Goal: Information Seeking & Learning: Learn about a topic

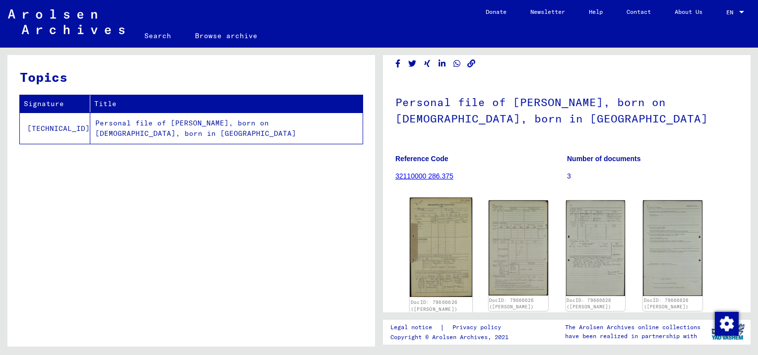
scroll to position [50, 0]
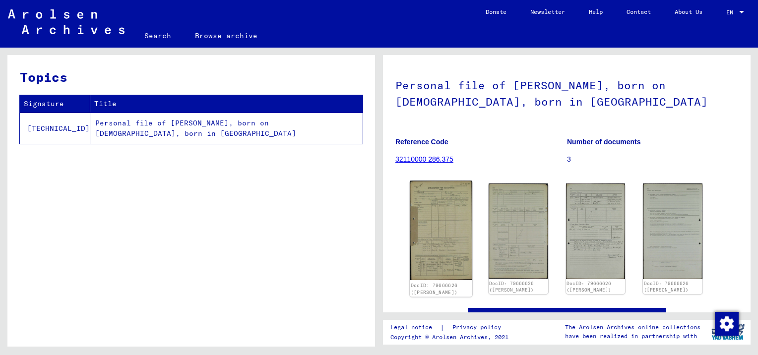
click at [439, 214] on img at bounding box center [441, 230] width 62 height 99
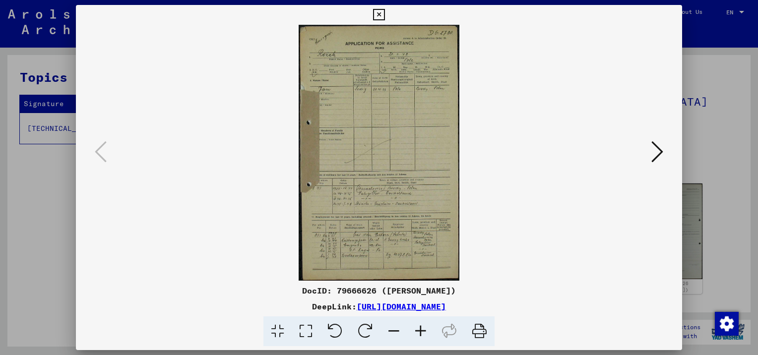
click at [357, 306] on link "[URL][DOMAIN_NAME]" at bounding box center [401, 307] width 89 height 10
click at [275, 329] on icon at bounding box center [277, 331] width 28 height 30
click at [423, 335] on icon at bounding box center [420, 331] width 27 height 30
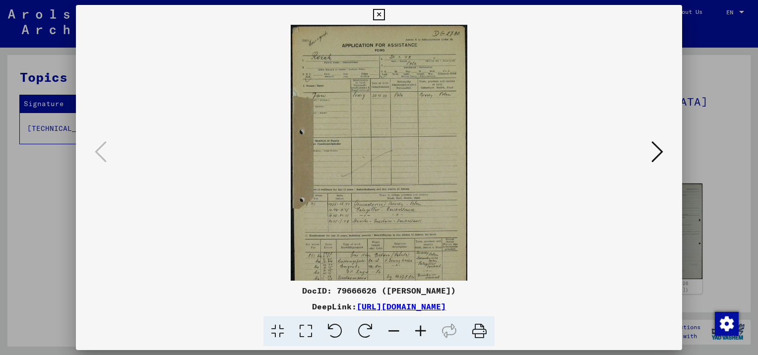
click at [422, 334] on icon at bounding box center [420, 331] width 27 height 30
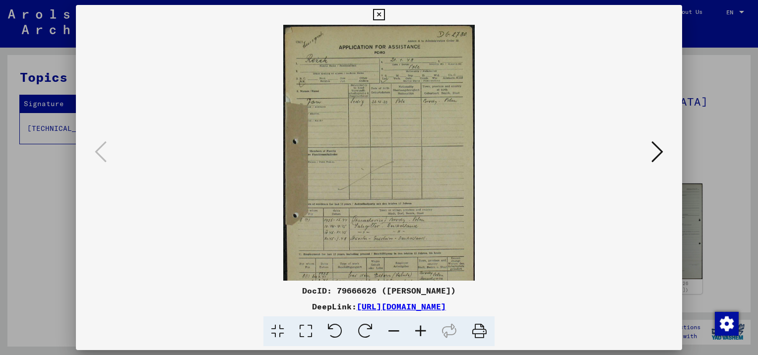
click at [422, 333] on icon at bounding box center [420, 331] width 27 height 30
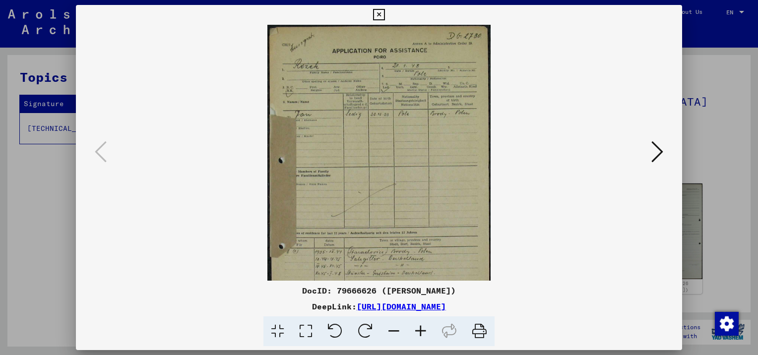
click at [422, 333] on icon at bounding box center [420, 331] width 27 height 30
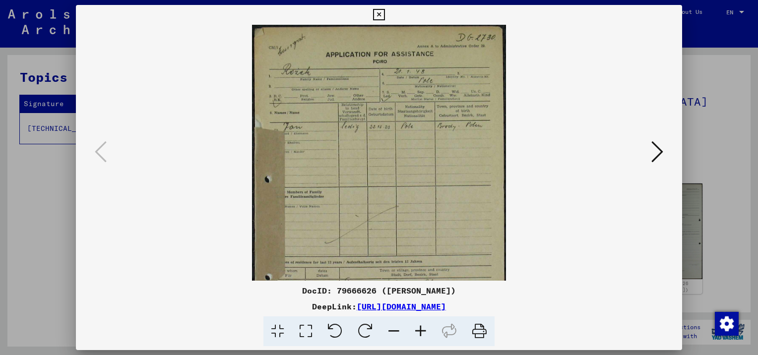
click at [422, 333] on icon at bounding box center [420, 331] width 27 height 30
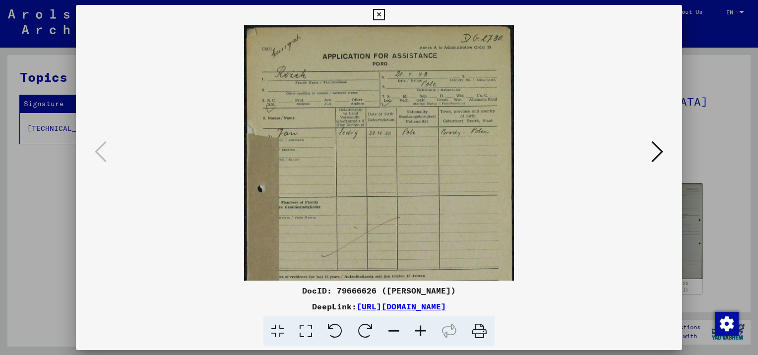
click at [422, 333] on icon at bounding box center [420, 331] width 27 height 30
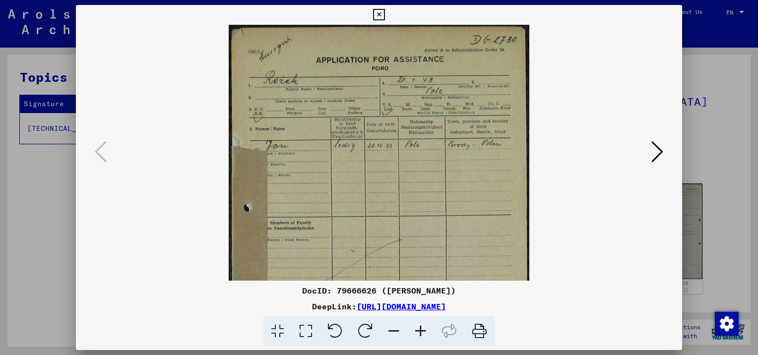
click at [422, 334] on icon at bounding box center [420, 331] width 27 height 30
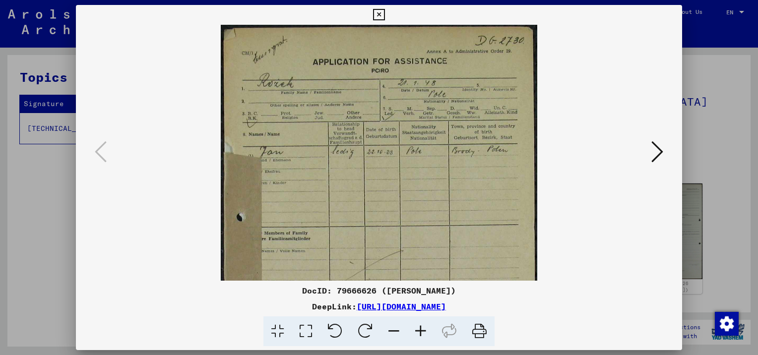
click at [422, 334] on icon at bounding box center [420, 331] width 27 height 30
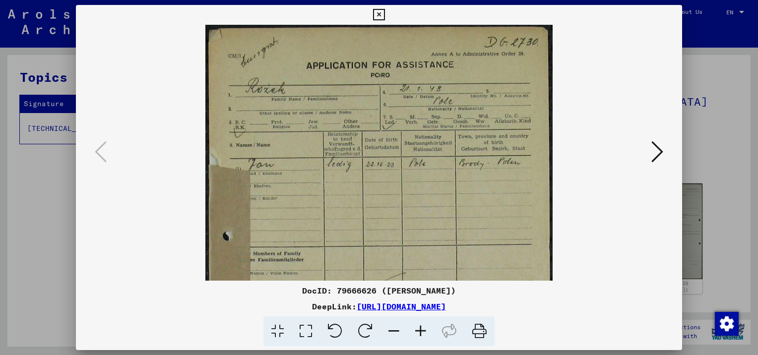
click at [422, 334] on icon at bounding box center [420, 331] width 27 height 30
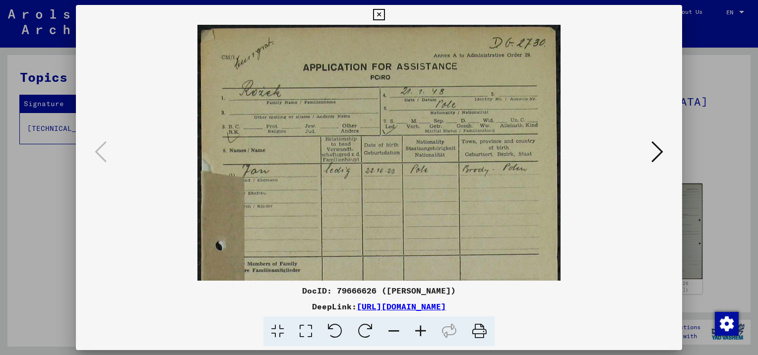
click at [422, 334] on icon at bounding box center [420, 331] width 27 height 30
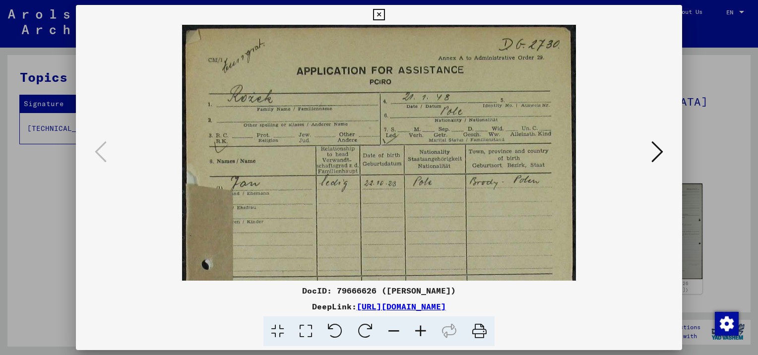
click at [422, 335] on icon at bounding box center [420, 331] width 27 height 30
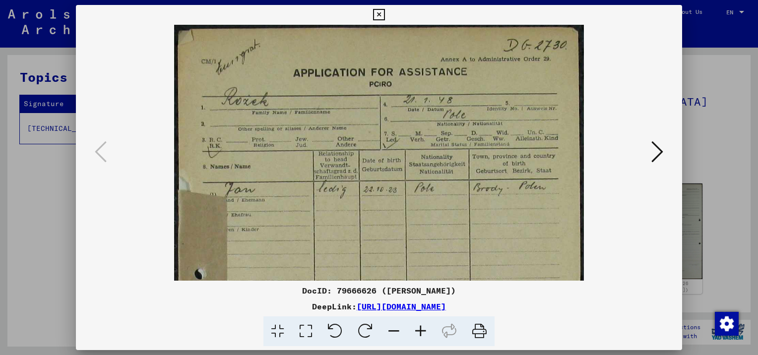
click at [422, 335] on icon at bounding box center [420, 331] width 27 height 30
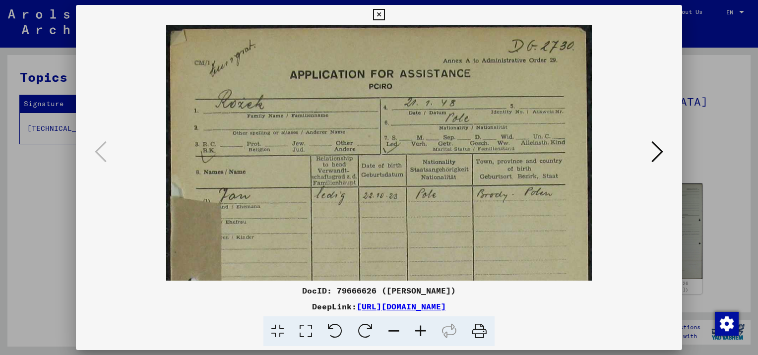
click at [422, 335] on icon at bounding box center [420, 331] width 27 height 30
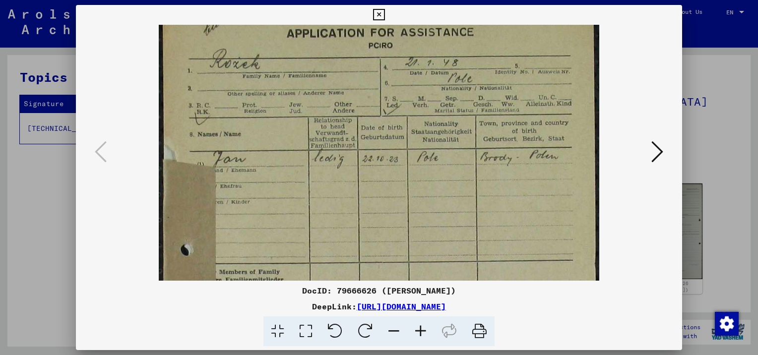
scroll to position [45, 0]
drag, startPoint x: 505, startPoint y: 153, endPoint x: 505, endPoint y: 114, distance: 39.7
click at [505, 114] on img at bounding box center [379, 331] width 441 height 702
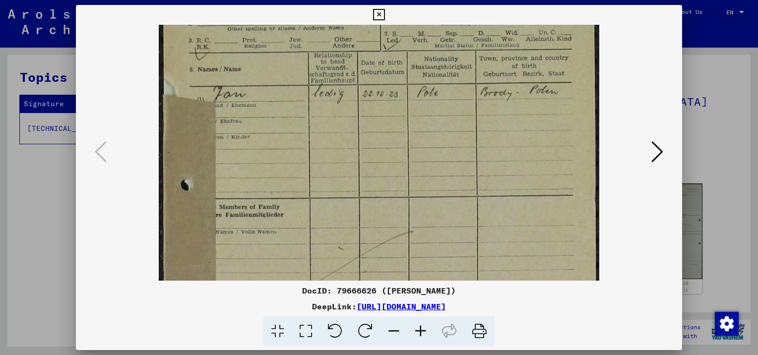
scroll to position [110, 0]
drag, startPoint x: 487, startPoint y: 205, endPoint x: 504, endPoint y: 137, distance: 69.5
click at [504, 137] on img at bounding box center [379, 266] width 441 height 702
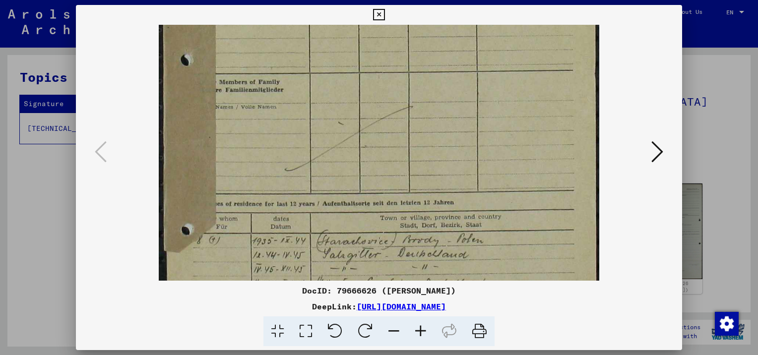
drag, startPoint x: 474, startPoint y: 217, endPoint x: 479, endPoint y: 95, distance: 122.1
click at [479, 95] on img at bounding box center [379, 143] width 441 height 702
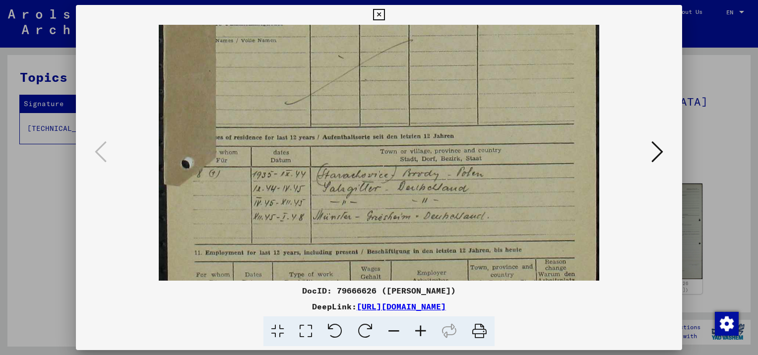
scroll to position [302, 0]
drag, startPoint x: 466, startPoint y: 184, endPoint x: 469, endPoint y: 118, distance: 67.0
click at [469, 118] on img at bounding box center [379, 74] width 441 height 702
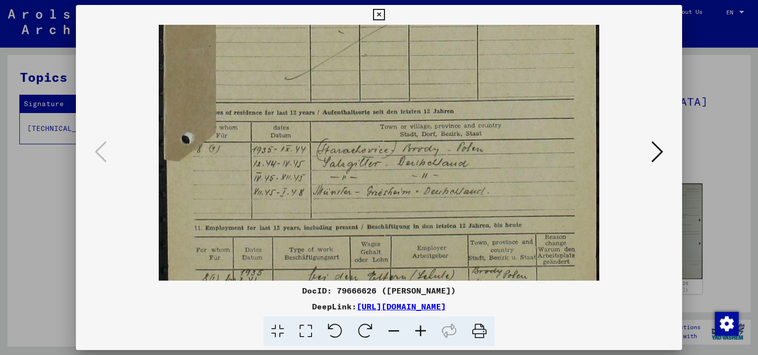
scroll to position [325, 0]
drag, startPoint x: 437, startPoint y: 214, endPoint x: 444, endPoint y: 187, distance: 27.2
click at [444, 187] on img at bounding box center [379, 51] width 441 height 702
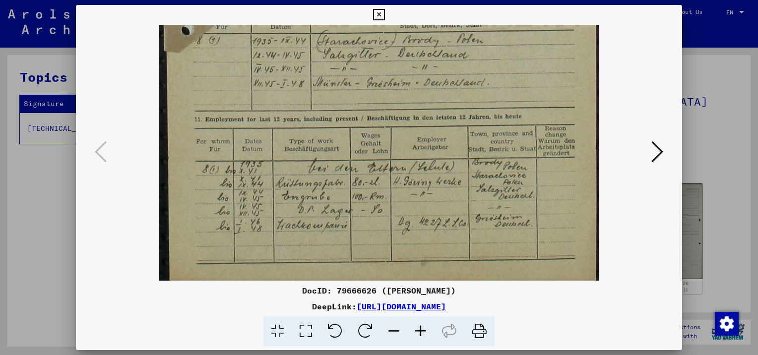
scroll to position [434, 0]
drag, startPoint x: 440, startPoint y: 214, endPoint x: 474, endPoint y: 103, distance: 116.7
click at [651, 158] on icon at bounding box center [657, 152] width 12 height 24
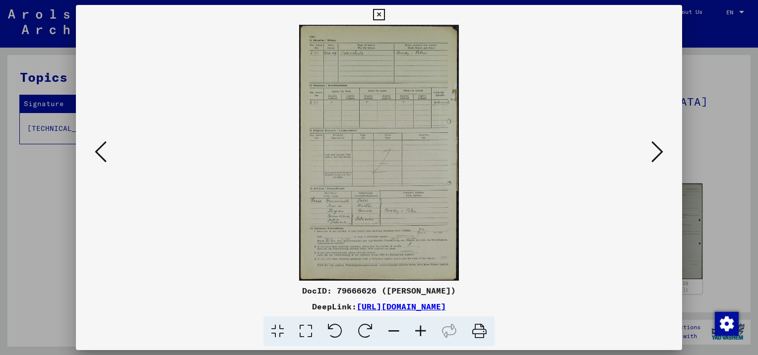
click at [423, 337] on icon at bounding box center [420, 331] width 27 height 30
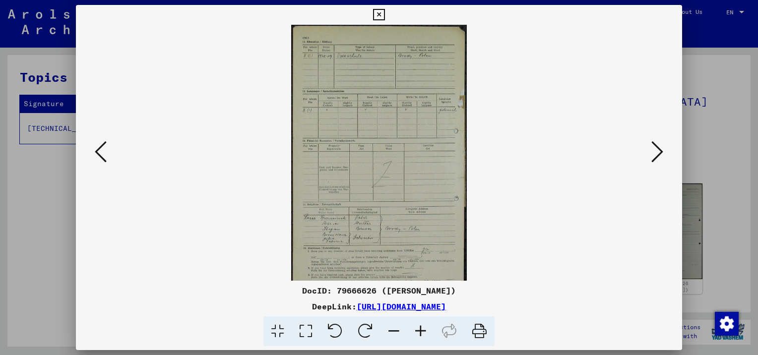
click at [423, 337] on icon at bounding box center [420, 331] width 27 height 30
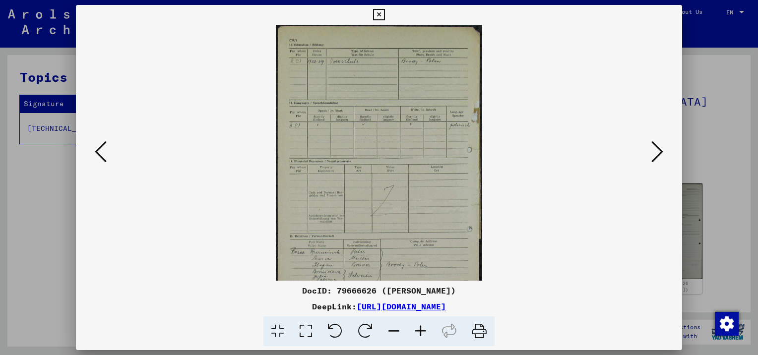
click at [423, 337] on icon at bounding box center [420, 331] width 27 height 30
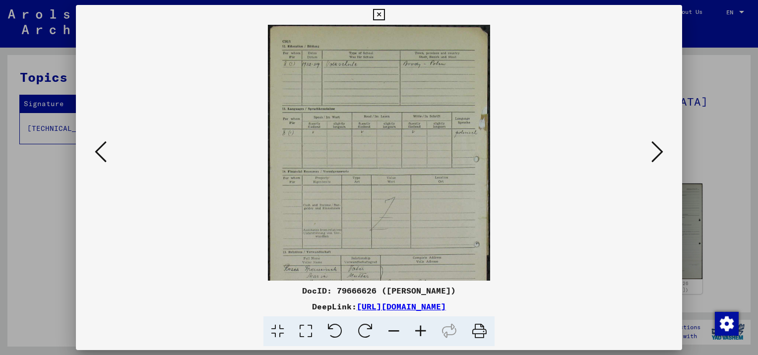
click at [423, 337] on icon at bounding box center [420, 331] width 27 height 30
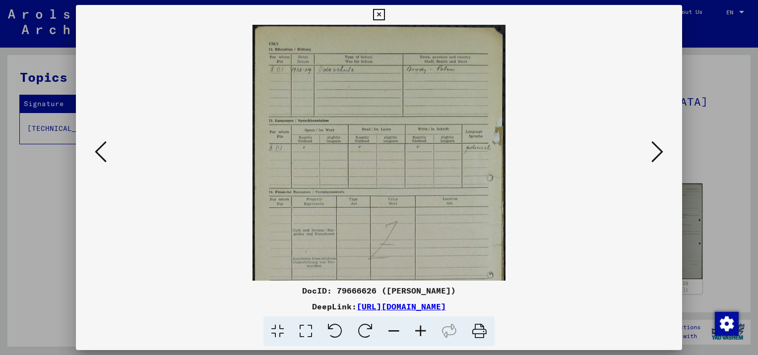
click at [423, 337] on icon at bounding box center [420, 331] width 27 height 30
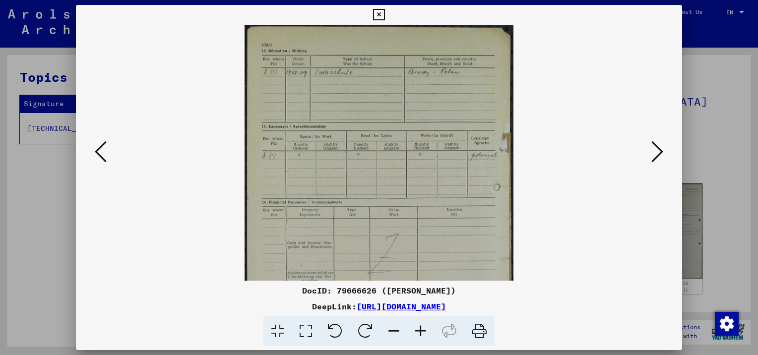
click at [423, 337] on icon at bounding box center [420, 331] width 27 height 30
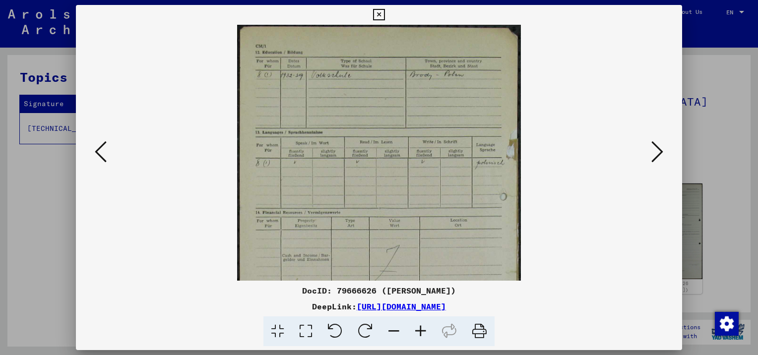
click at [423, 337] on icon at bounding box center [420, 331] width 27 height 30
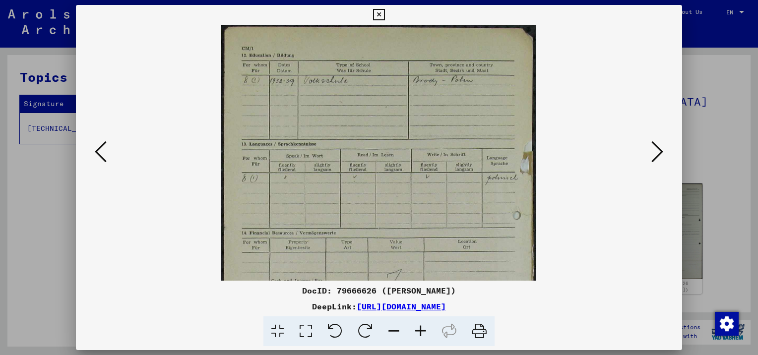
click at [423, 337] on icon at bounding box center [420, 331] width 27 height 30
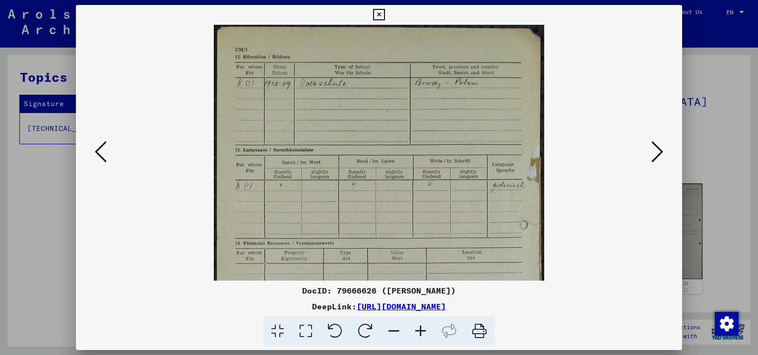
click at [423, 337] on icon at bounding box center [420, 331] width 27 height 30
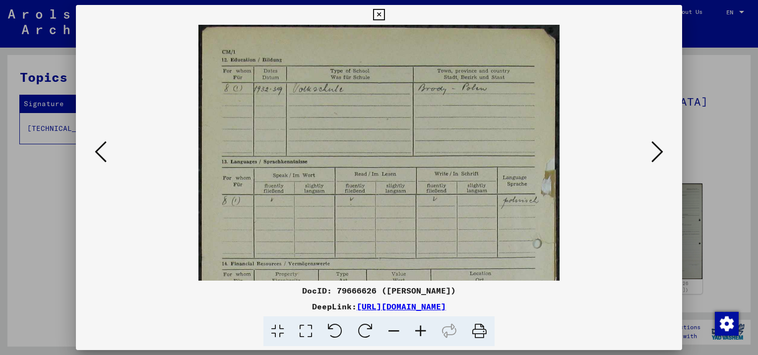
click at [423, 337] on icon at bounding box center [420, 331] width 27 height 30
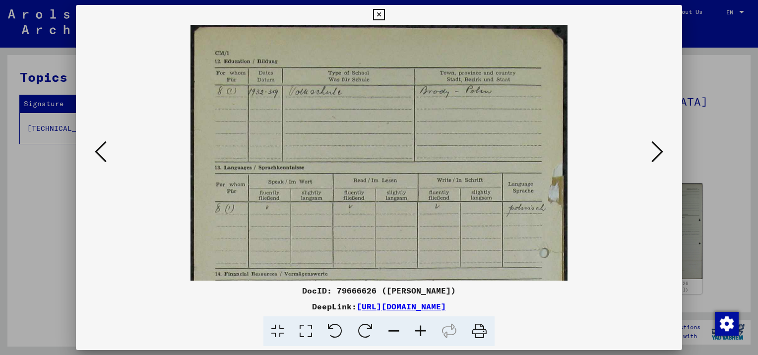
click at [423, 337] on icon at bounding box center [420, 331] width 27 height 30
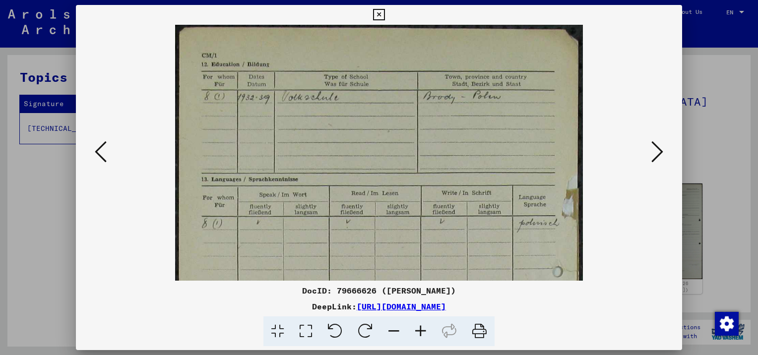
click at [423, 337] on icon at bounding box center [420, 331] width 27 height 30
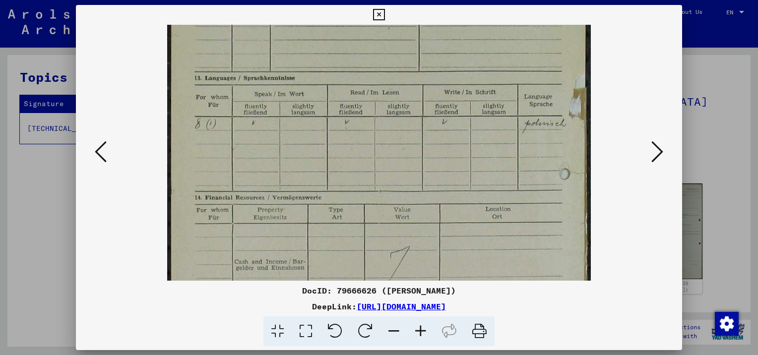
drag, startPoint x: 436, startPoint y: 204, endPoint x: 429, endPoint y: 99, distance: 105.3
click at [429, 99] on img at bounding box center [378, 256] width 423 height 677
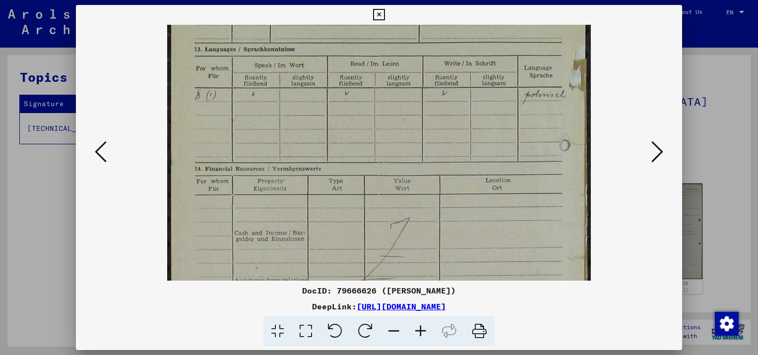
scroll to position [136, 0]
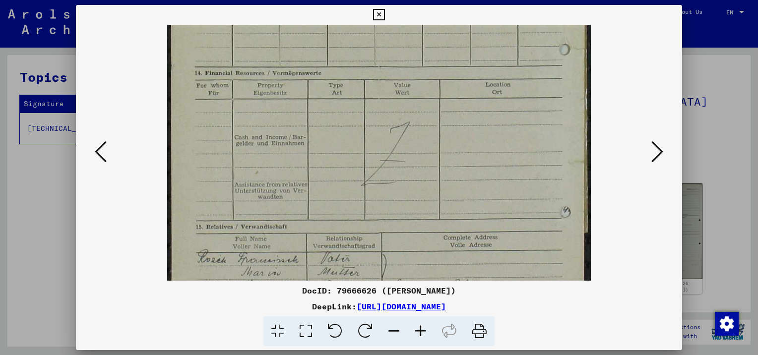
drag, startPoint x: 436, startPoint y: 227, endPoint x: 461, endPoint y: 109, distance: 120.5
click at [461, 101] on img at bounding box center [378, 131] width 423 height 677
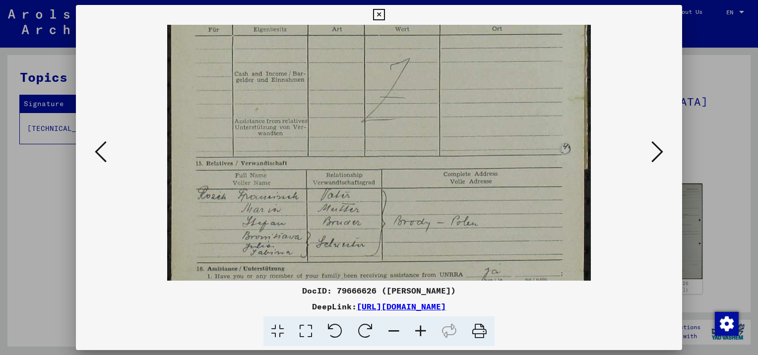
scroll to position [298, 0]
drag, startPoint x: 461, startPoint y: 212, endPoint x: 462, endPoint y: 148, distance: 64.5
click at [462, 148] on img at bounding box center [378, 65] width 423 height 677
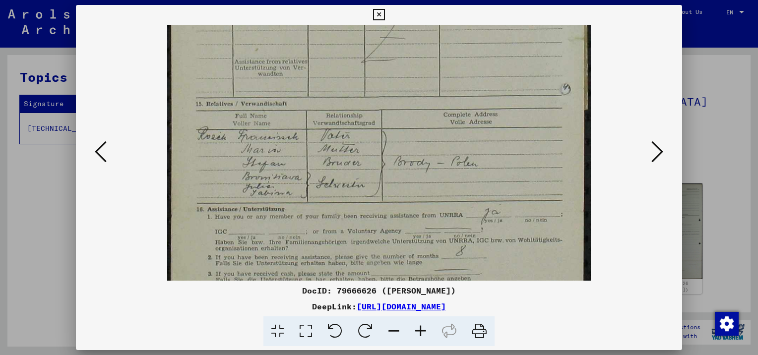
scroll to position [359, 0]
drag, startPoint x: 460, startPoint y: 231, endPoint x: 465, endPoint y: 172, distance: 59.2
click at [465, 172] on img at bounding box center [378, 4] width 423 height 677
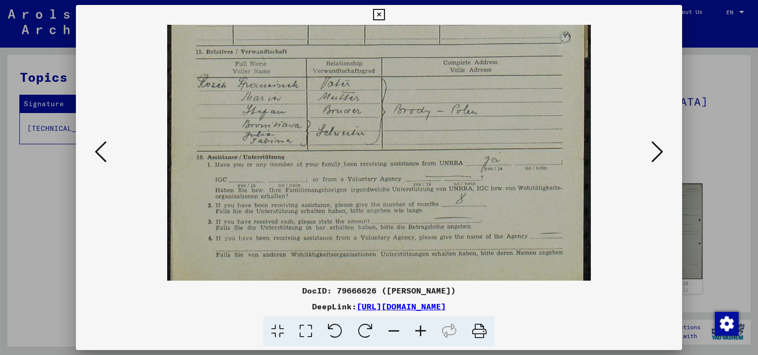
scroll to position [408, 0]
drag, startPoint x: 463, startPoint y: 237, endPoint x: 467, endPoint y: 190, distance: 46.8
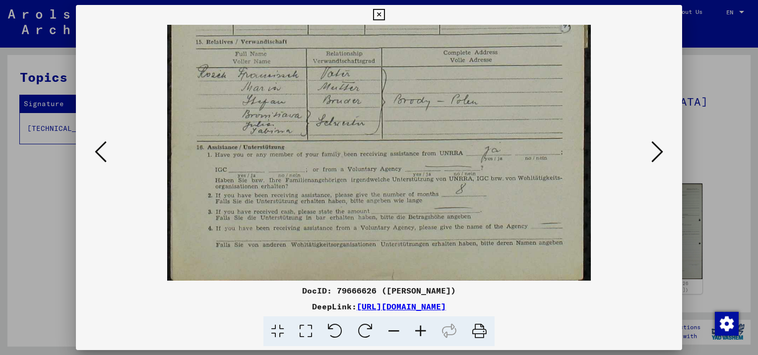
scroll to position [422, 0]
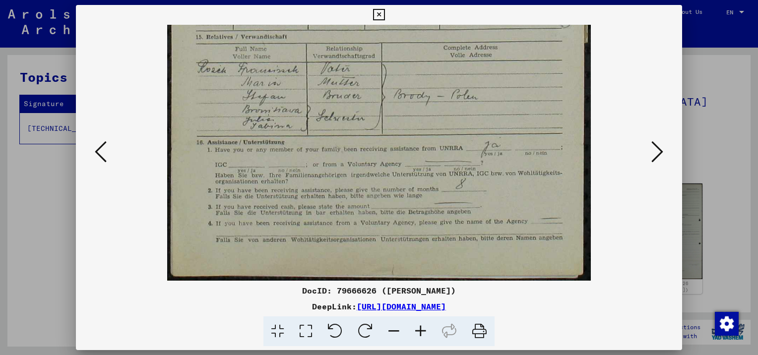
drag, startPoint x: 459, startPoint y: 226, endPoint x: 465, endPoint y: 197, distance: 29.9
click at [657, 152] on icon at bounding box center [657, 152] width 12 height 24
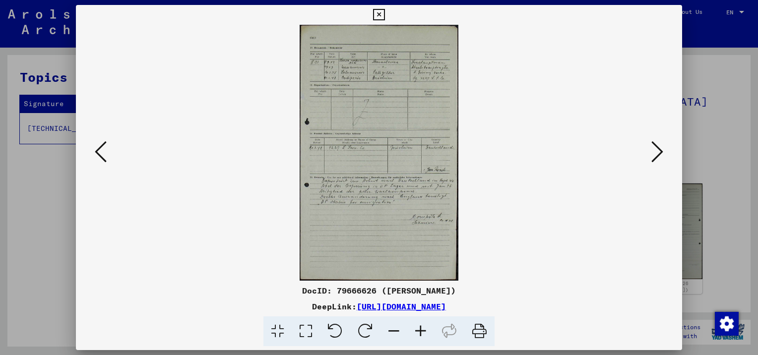
click at [419, 334] on icon at bounding box center [420, 331] width 27 height 30
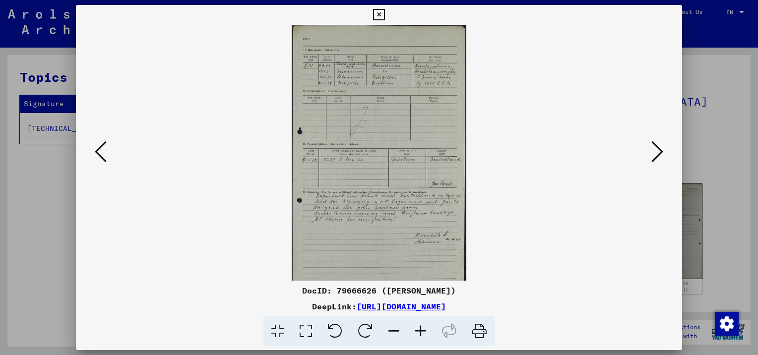
click at [419, 333] on icon at bounding box center [420, 331] width 27 height 30
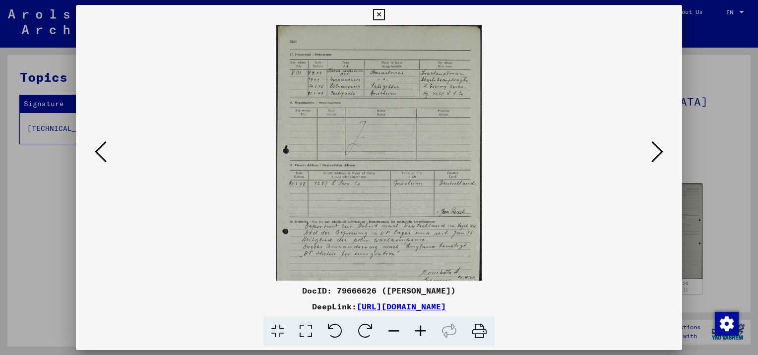
click at [419, 333] on icon at bounding box center [420, 331] width 27 height 30
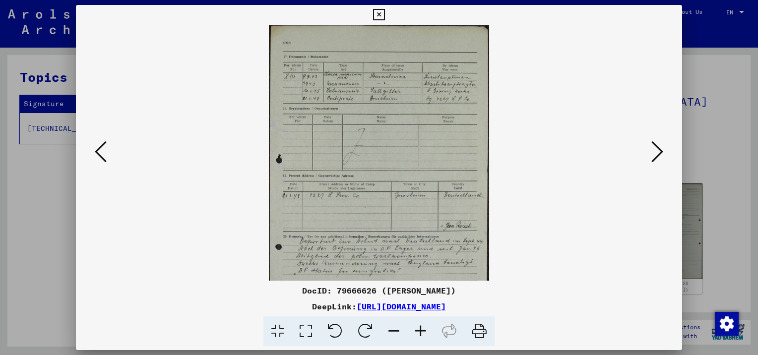
click at [419, 333] on icon at bounding box center [420, 331] width 27 height 30
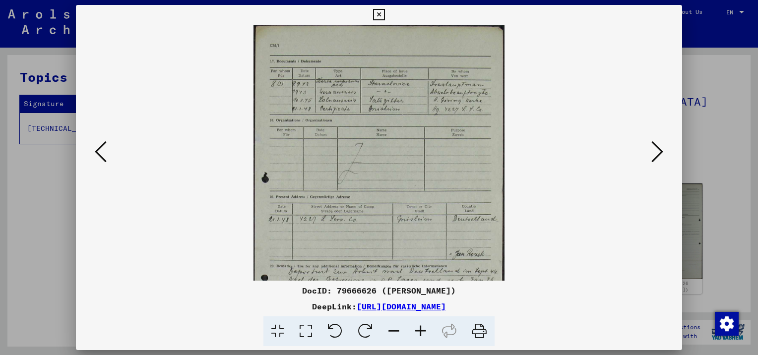
click at [419, 333] on icon at bounding box center [420, 331] width 27 height 30
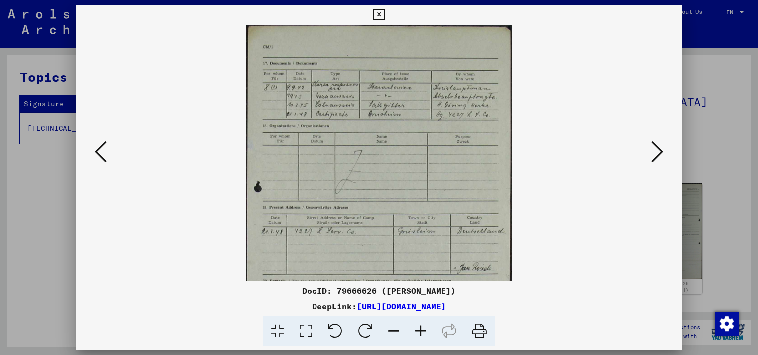
click at [419, 333] on icon at bounding box center [420, 331] width 27 height 30
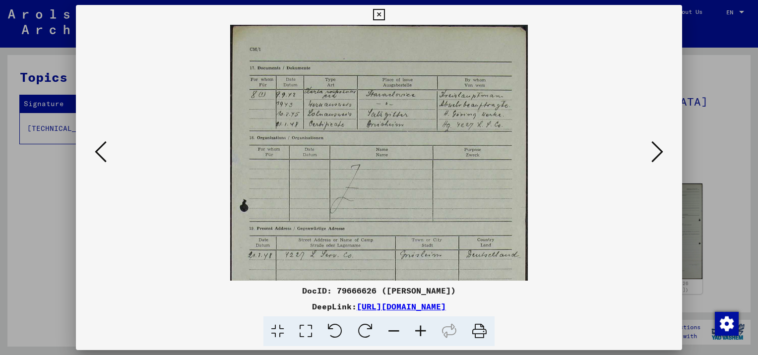
click at [419, 333] on icon at bounding box center [420, 331] width 27 height 30
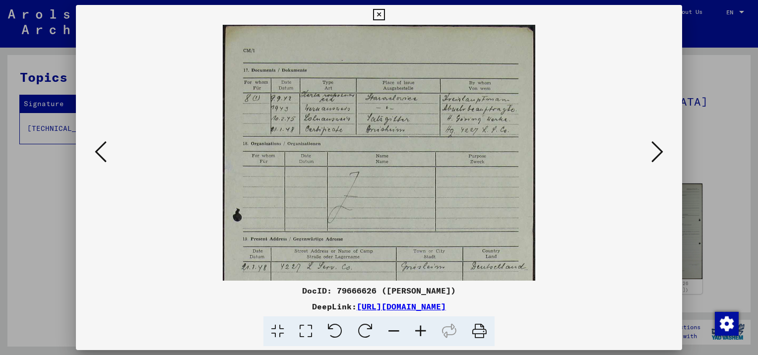
click at [419, 333] on icon at bounding box center [420, 331] width 27 height 30
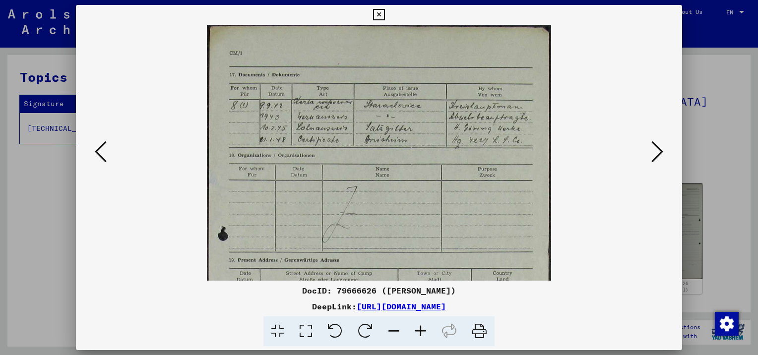
click at [419, 333] on icon at bounding box center [420, 331] width 27 height 30
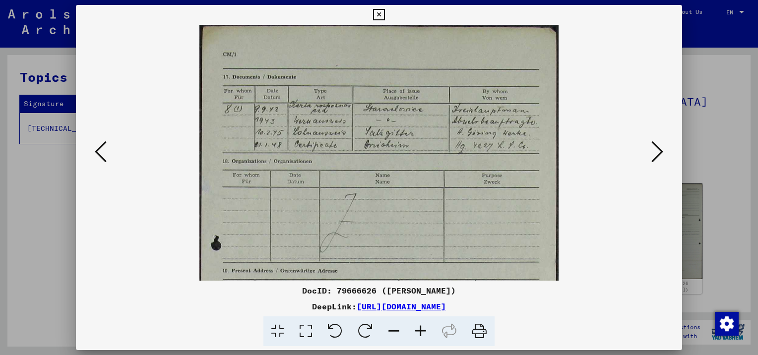
click at [419, 333] on icon at bounding box center [420, 331] width 27 height 30
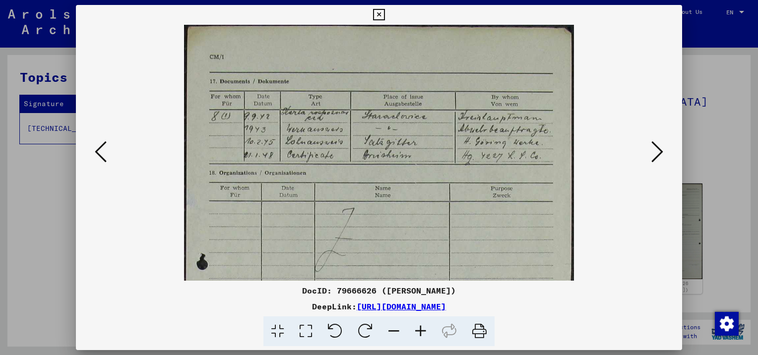
click at [419, 333] on icon at bounding box center [420, 331] width 27 height 30
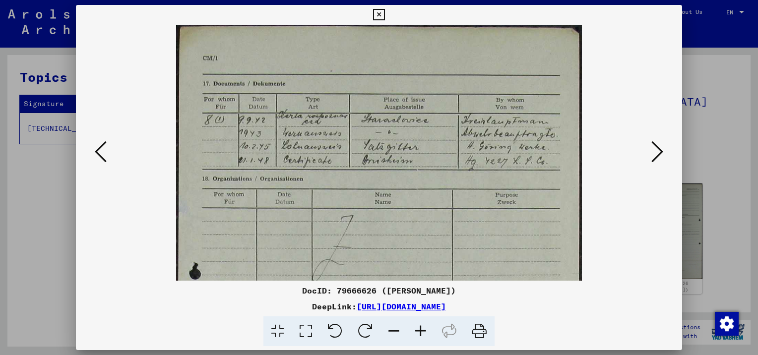
click at [419, 333] on icon at bounding box center [420, 331] width 27 height 30
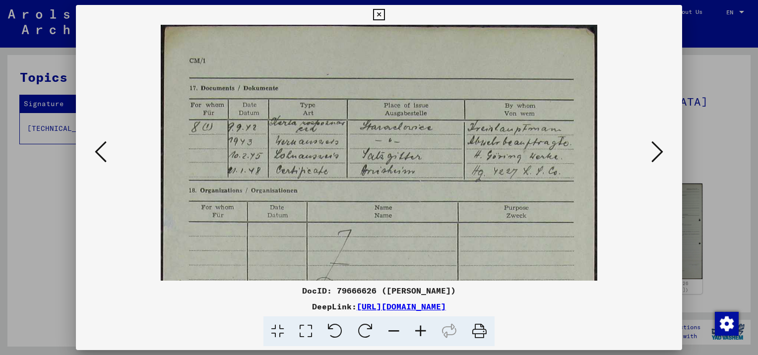
click at [419, 333] on icon at bounding box center [420, 331] width 27 height 30
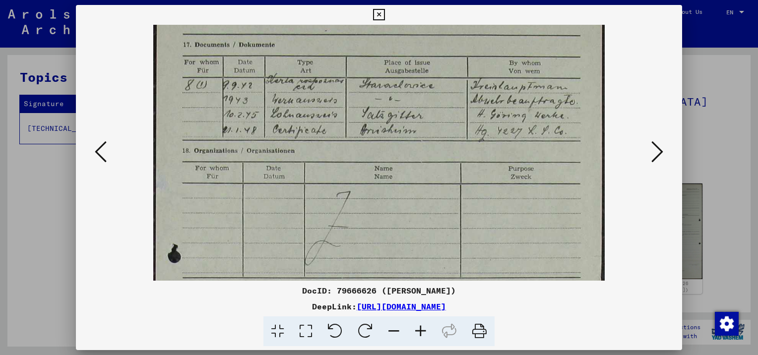
scroll to position [47, 0]
drag, startPoint x: 458, startPoint y: 222, endPoint x: 460, endPoint y: 177, distance: 45.7
click at [460, 177] on img at bounding box center [378, 341] width 451 height 727
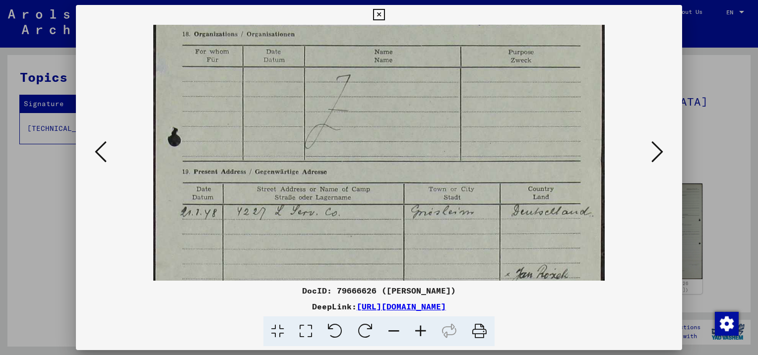
scroll to position [171, 0]
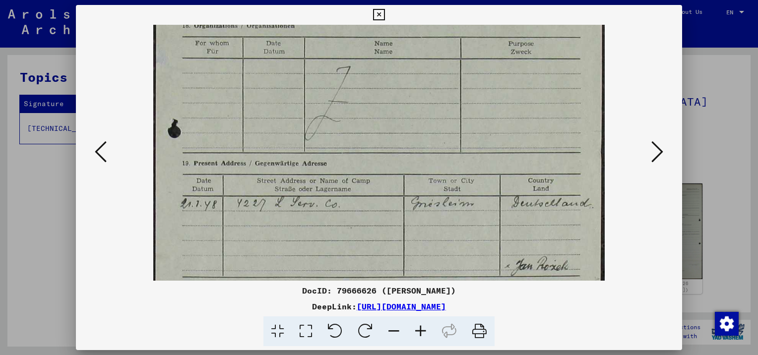
drag, startPoint x: 457, startPoint y: 240, endPoint x: 457, endPoint y: 120, distance: 120.5
click at [457, 120] on img at bounding box center [378, 217] width 451 height 727
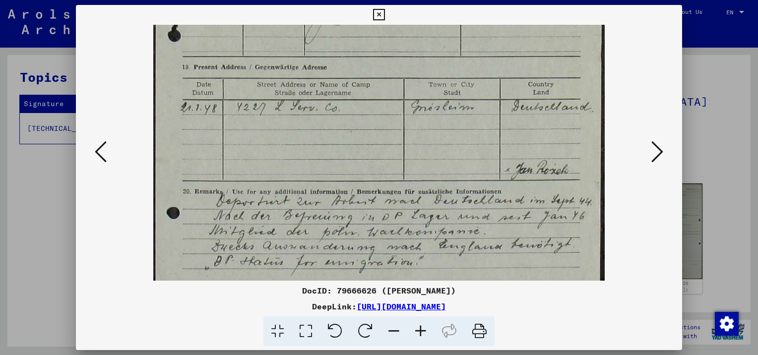
drag, startPoint x: 440, startPoint y: 235, endPoint x: 450, endPoint y: 141, distance: 94.7
click at [450, 141] on img at bounding box center [378, 121] width 451 height 727
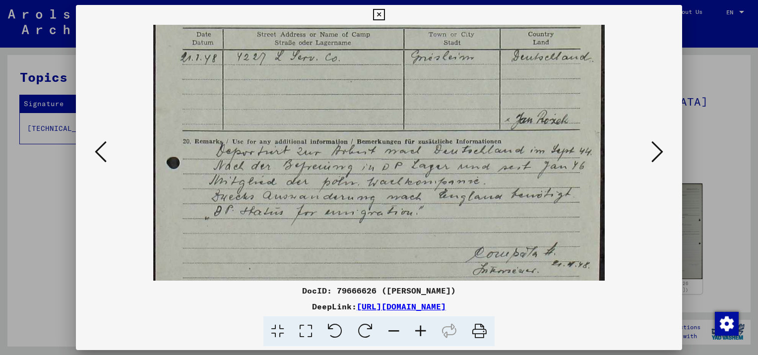
scroll to position [318, 0]
drag, startPoint x: 438, startPoint y: 244, endPoint x: 450, endPoint y: 192, distance: 52.9
click at [450, 192] on img at bounding box center [378, 70] width 451 height 727
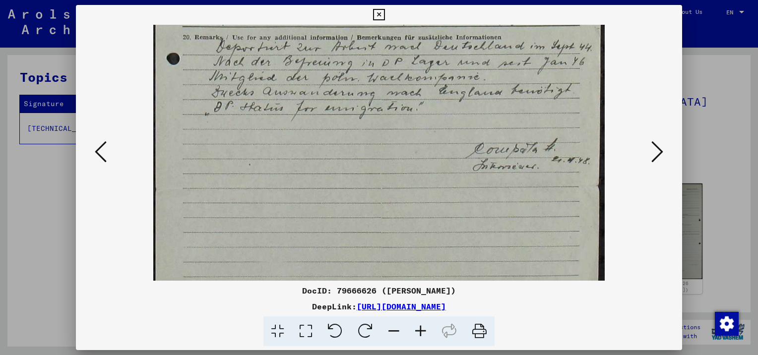
scroll to position [430, 0]
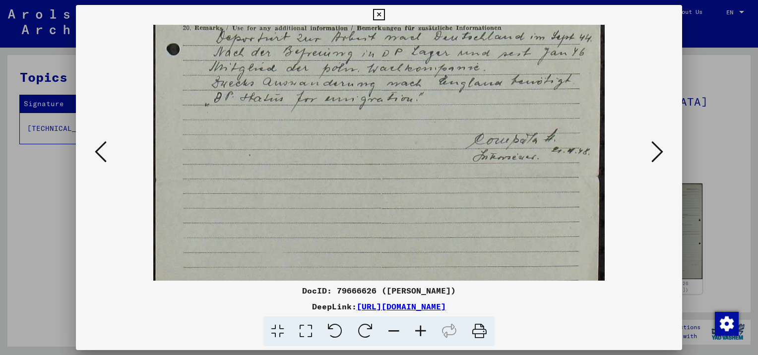
drag, startPoint x: 441, startPoint y: 241, endPoint x: 444, endPoint y: 130, distance: 110.6
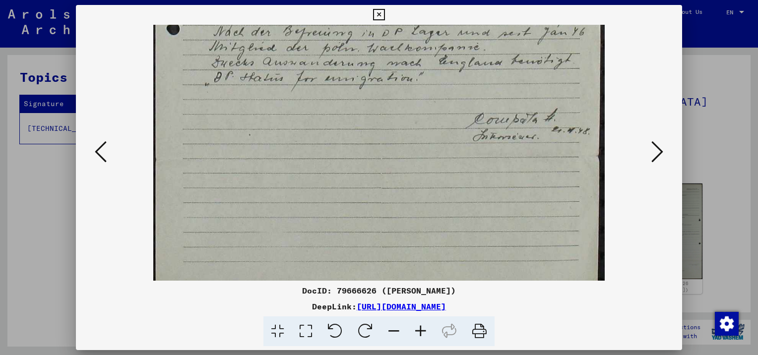
scroll to position [471, 0]
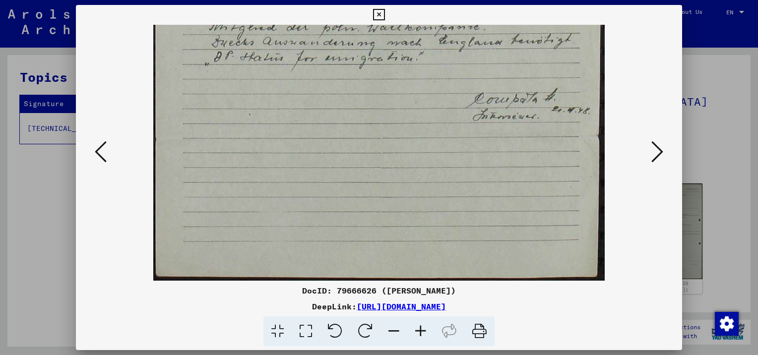
drag, startPoint x: 436, startPoint y: 227, endPoint x: 437, endPoint y: 132, distance: 95.2
click at [653, 155] on icon at bounding box center [657, 152] width 12 height 24
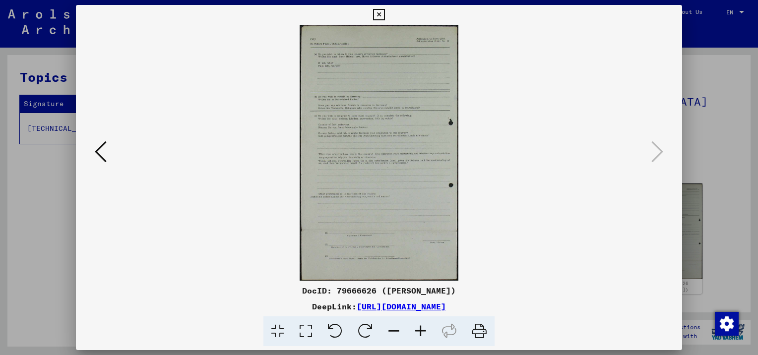
click at [418, 331] on icon at bounding box center [420, 331] width 27 height 30
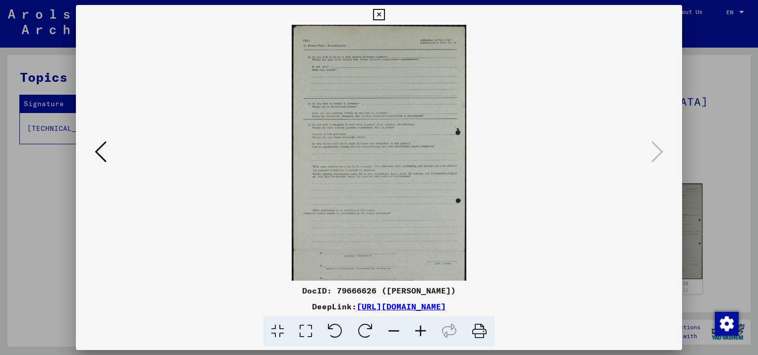
click at [418, 331] on icon at bounding box center [420, 331] width 27 height 30
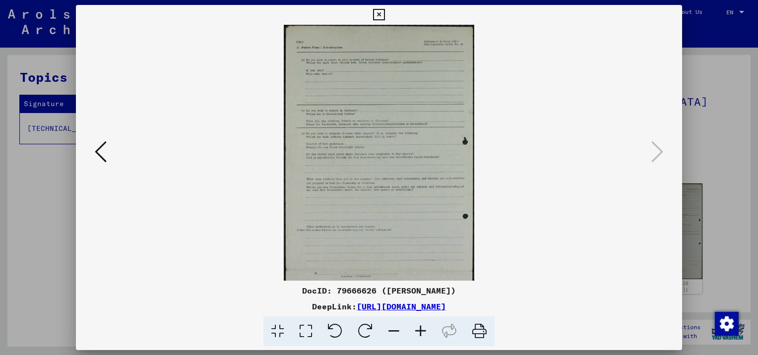
click at [418, 331] on icon at bounding box center [420, 331] width 27 height 30
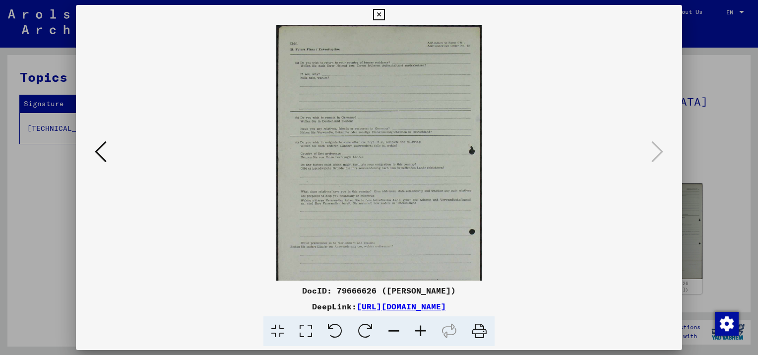
click at [418, 331] on icon at bounding box center [420, 331] width 27 height 30
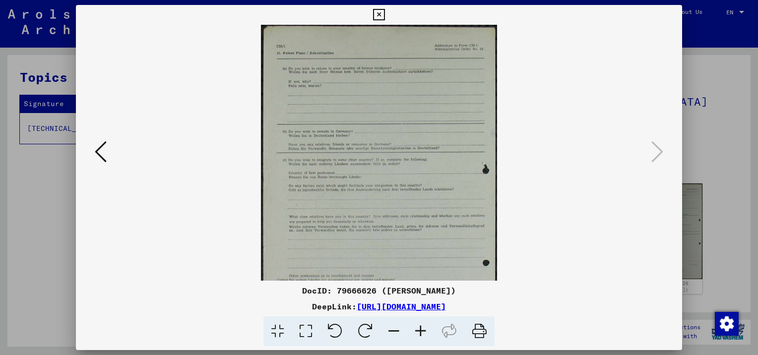
click at [418, 331] on icon at bounding box center [420, 331] width 27 height 30
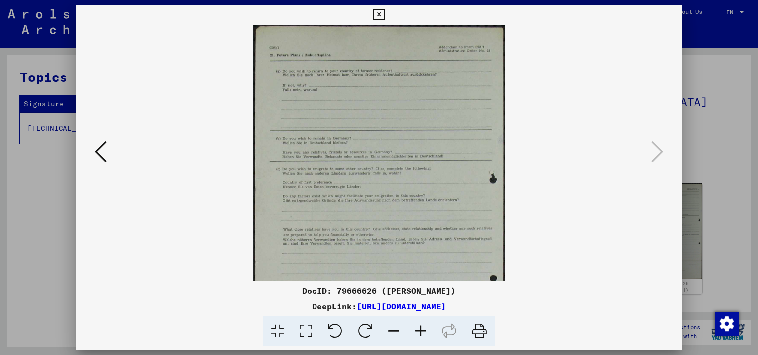
click at [418, 331] on icon at bounding box center [420, 331] width 27 height 30
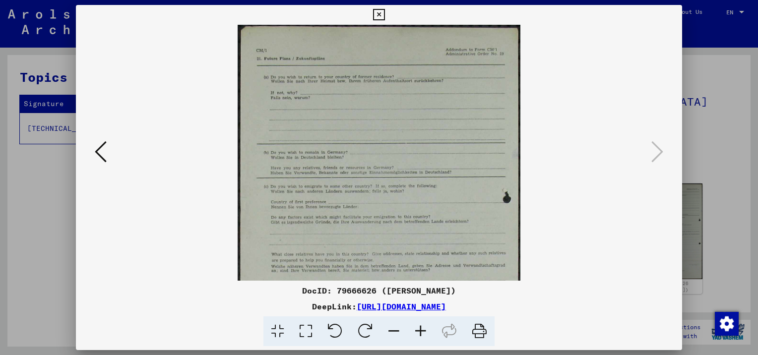
click at [418, 331] on icon at bounding box center [420, 331] width 27 height 30
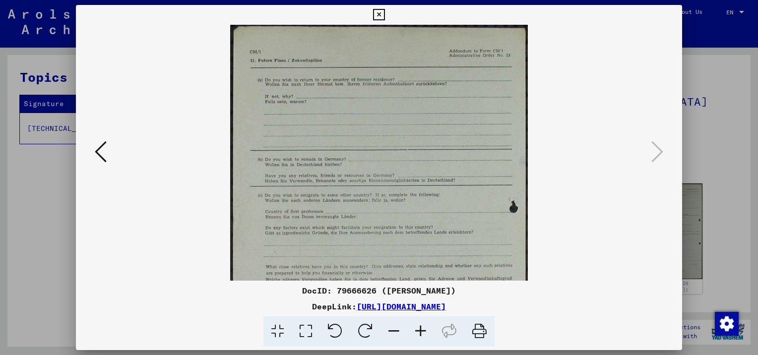
click at [418, 331] on icon at bounding box center [420, 331] width 27 height 30
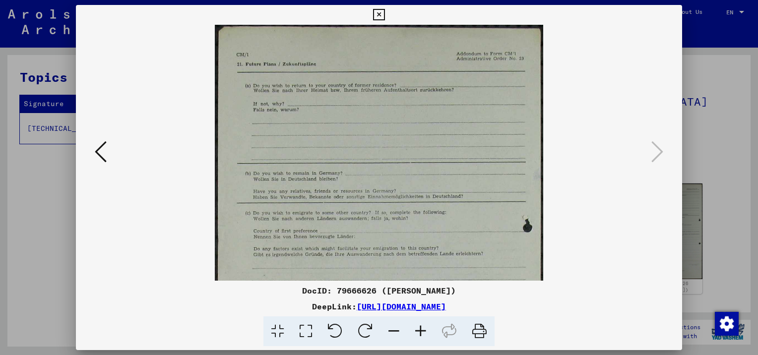
click at [418, 331] on icon at bounding box center [420, 331] width 27 height 30
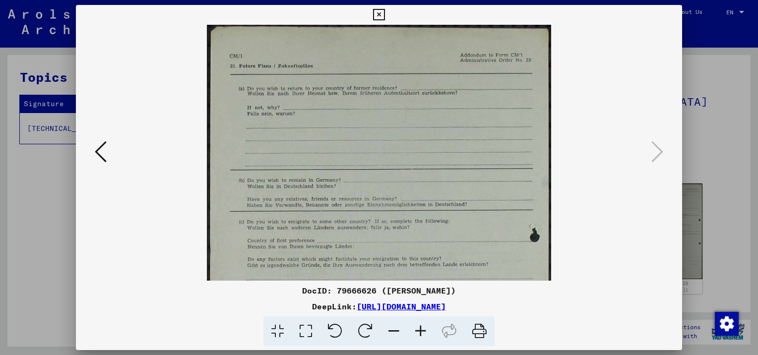
click at [418, 331] on icon at bounding box center [420, 331] width 27 height 30
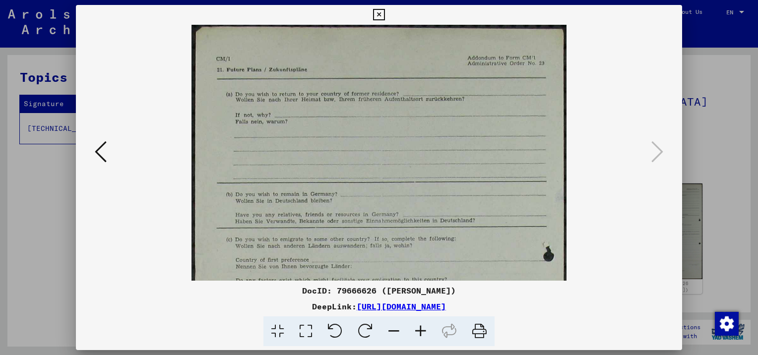
click at [418, 331] on icon at bounding box center [420, 331] width 27 height 30
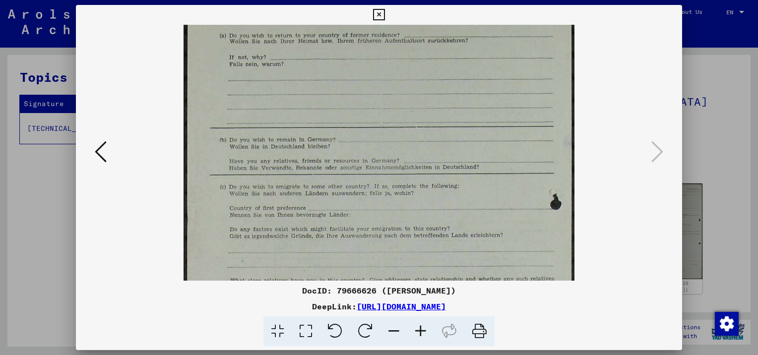
drag, startPoint x: 410, startPoint y: 224, endPoint x: 416, endPoint y: 169, distance: 54.8
click at [416, 169] on img at bounding box center [378, 277] width 390 height 628
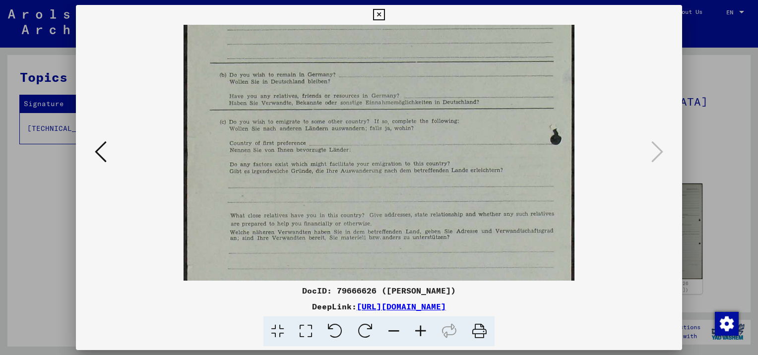
drag, startPoint x: 413, startPoint y: 214, endPoint x: 423, endPoint y: 168, distance: 47.7
click at [421, 144] on img at bounding box center [378, 212] width 390 height 628
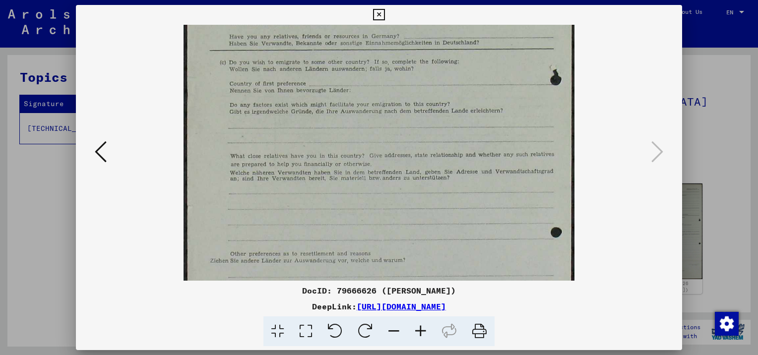
drag, startPoint x: 423, startPoint y: 200, endPoint x: 427, endPoint y: 149, distance: 51.2
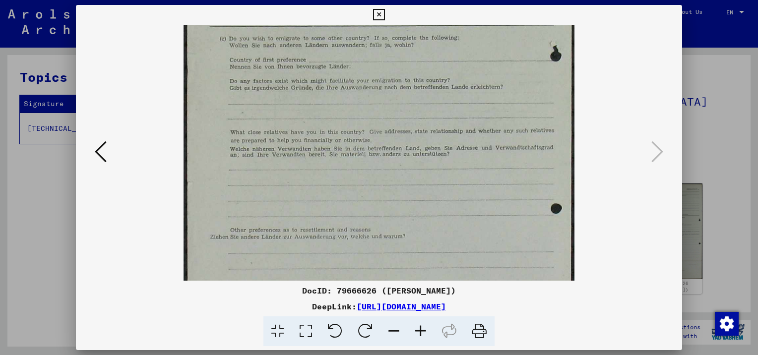
click at [428, 125] on img at bounding box center [378, 129] width 390 height 628
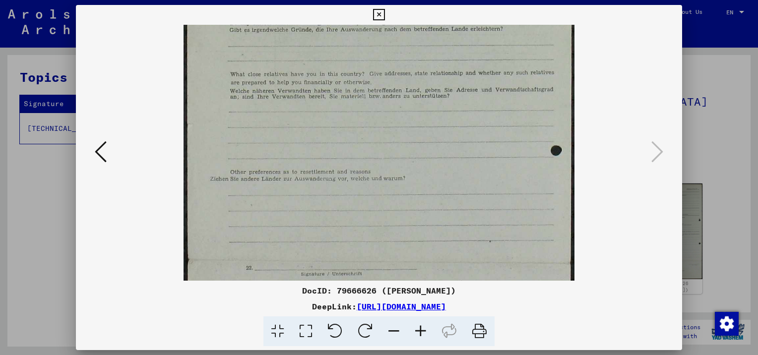
drag, startPoint x: 433, startPoint y: 212, endPoint x: 442, endPoint y: 119, distance: 93.2
click at [442, 117] on img at bounding box center [378, 71] width 390 height 628
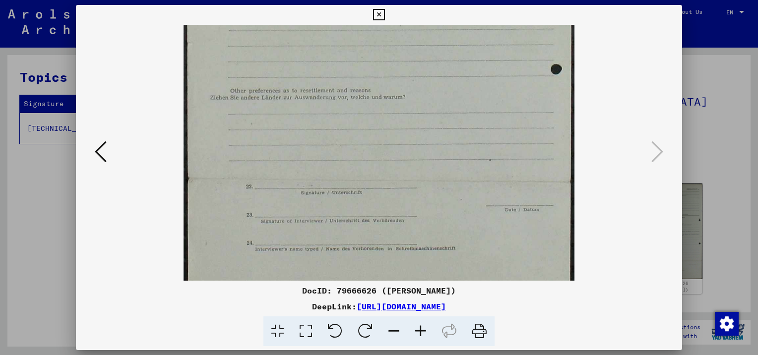
scroll to position [361, 0]
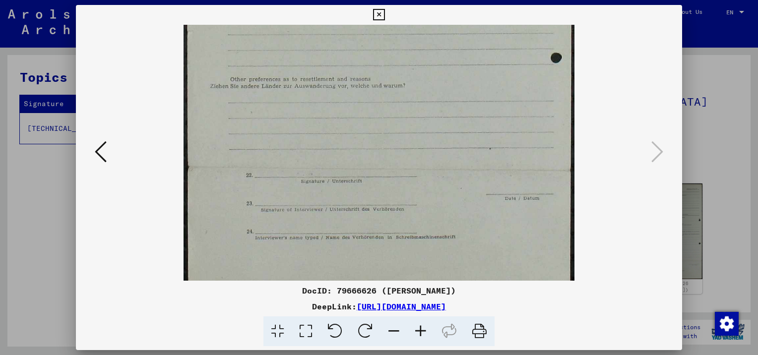
drag, startPoint x: 444, startPoint y: 167, endPoint x: 444, endPoint y: 112, distance: 55.0
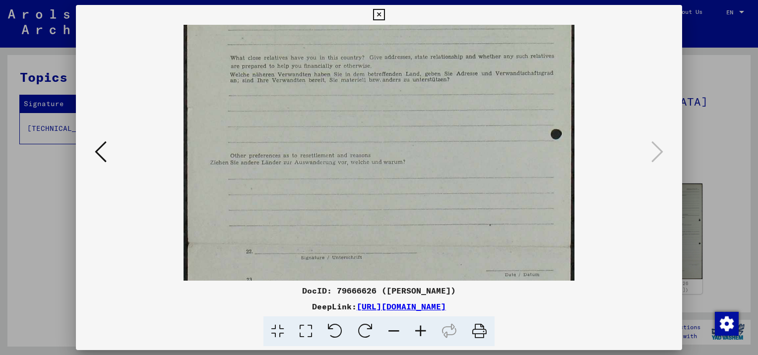
drag, startPoint x: 428, startPoint y: 133, endPoint x: 422, endPoint y: 199, distance: 65.8
click at [422, 199] on img at bounding box center [378, 55] width 390 height 628
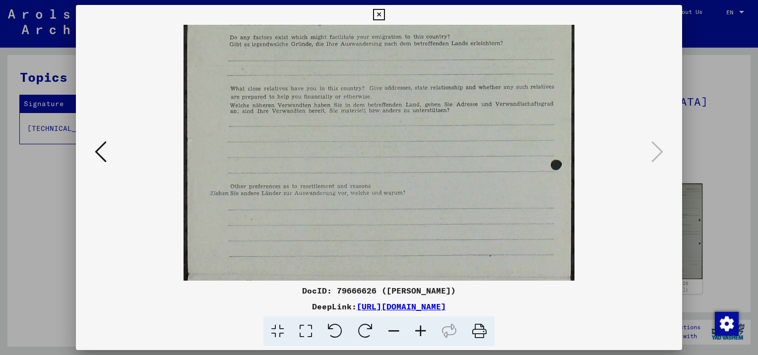
scroll to position [252, 0]
drag, startPoint x: 422, startPoint y: 125, endPoint x: 422, endPoint y: 158, distance: 32.2
click at [422, 158] on img at bounding box center [378, 87] width 390 height 628
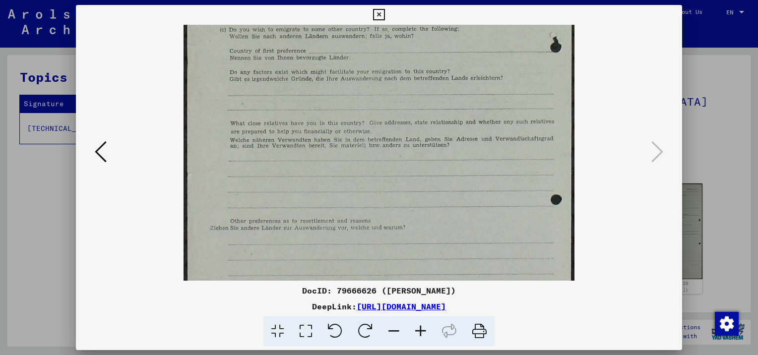
scroll to position [217, 0]
drag, startPoint x: 425, startPoint y: 147, endPoint x: 425, endPoint y: 184, distance: 37.2
click at [425, 183] on img at bounding box center [378, 122] width 390 height 628
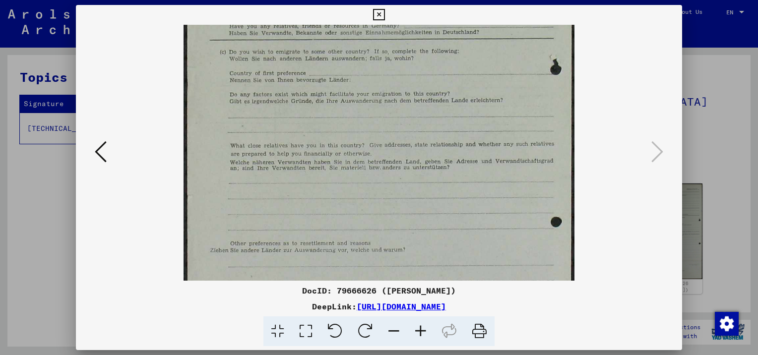
scroll to position [195, 0]
drag, startPoint x: 369, startPoint y: 104, endPoint x: 373, endPoint y: 129, distance: 25.2
click at [373, 129] on img at bounding box center [378, 144] width 390 height 628
click at [381, 11] on icon at bounding box center [378, 15] width 11 height 12
